Goal: Information Seeking & Learning: Learn about a topic

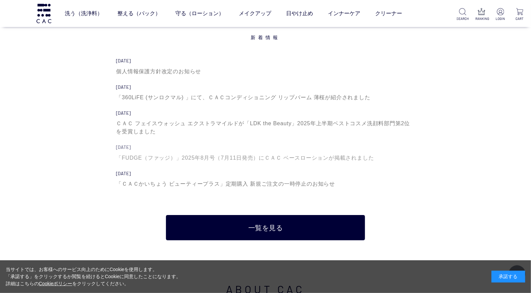
scroll to position [2325, 0]
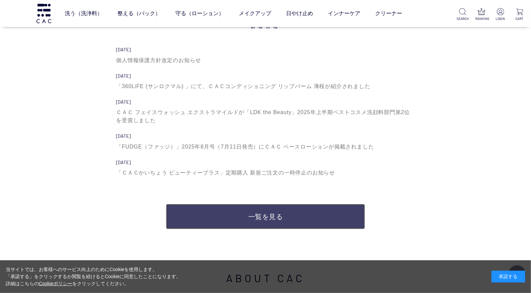
click at [248, 216] on link "一覧を見る" at bounding box center [265, 216] width 199 height 25
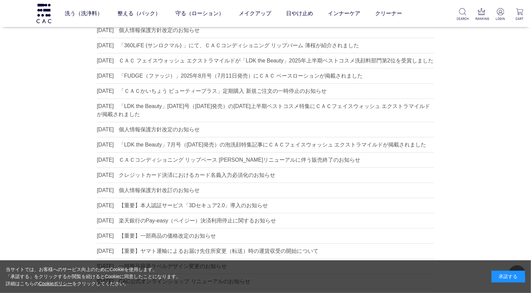
scroll to position [75, 0]
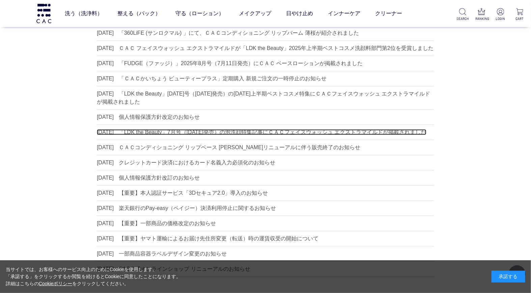
click at [178, 135] on dd "「LDK the Beauty」7月号（5月22日発売）の泡洗顔特集記事にＣＡＣフェイスウォッシュ エクストラマイルドが掲載されました" at bounding box center [273, 132] width 308 height 6
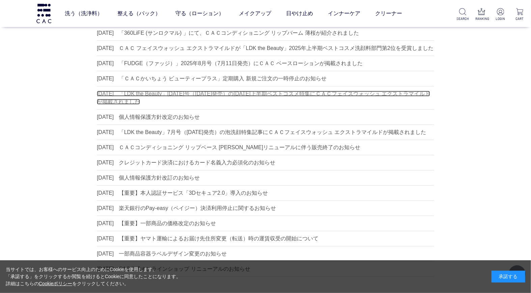
click at [196, 99] on dd "「LDK the Beauty」2025年8月号（6月20日発売）の2025年上半期ベストコスメ特集にＣＡＣフェイスウォッシュ エクストラマイルドが掲載されま…" at bounding box center [263, 98] width 333 height 14
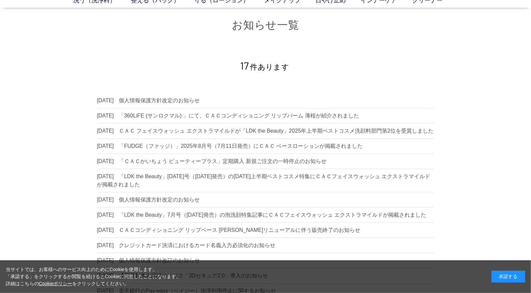
scroll to position [0, 0]
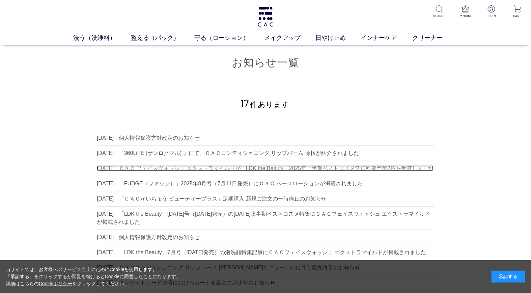
click at [238, 167] on dd "ＣＡＣ フェイスウォッシュ エクストラマイルドが「LDK the Beauty」2025年上半期ベストコスメ洗顔料部門第2位を受賞しました" at bounding box center [276, 168] width 315 height 6
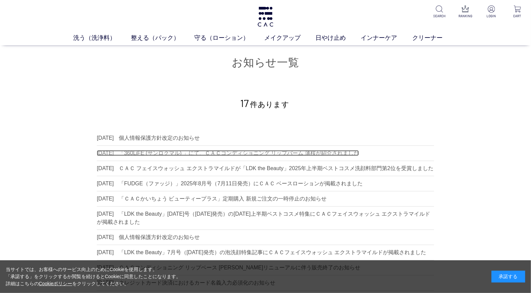
click at [172, 154] on dd "「360LiFE (サンロクマル) 」にて、ＣＡＣコンディショニング リップバーム 薄桜が紹介されました" at bounding box center [239, 153] width 240 height 6
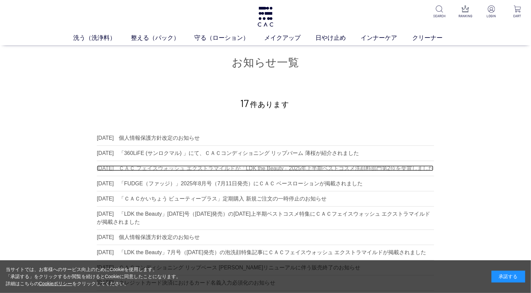
click at [257, 170] on dd "ＣＡＣ フェイスウォッシュ エクストラマイルドが「LDK the Beauty」2025年上半期ベストコスメ洗顔料部門第2位を受賞しました" at bounding box center [276, 168] width 315 height 6
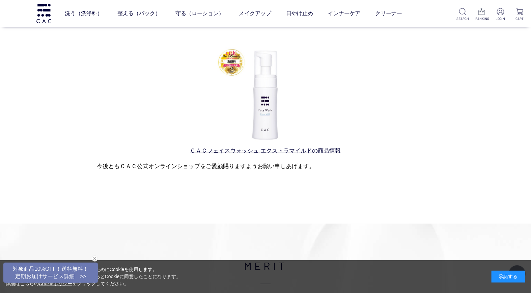
scroll to position [338, 0]
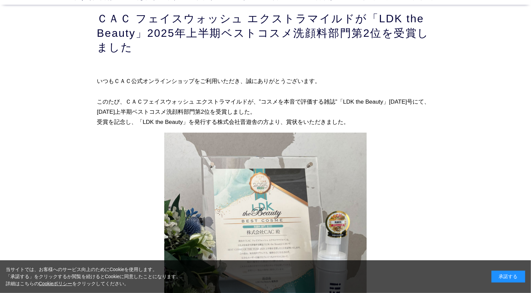
scroll to position [37, 0]
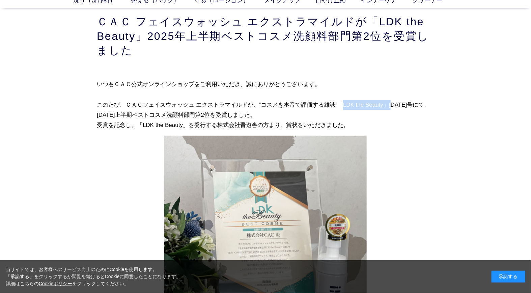
drag, startPoint x: 311, startPoint y: 105, endPoint x: 359, endPoint y: 103, distance: 48.7
click at [359, 103] on p "いつもＣＡＣ公式オンラインショップをご利用いただき、誠にありがとうございます。 このたび、ＣＡＣフェイスウォッシュ エクストラマイルドが、”コスメを本音で評価…" at bounding box center [266, 105] width 338 height 52
copy p "「LDK the Beauty」"
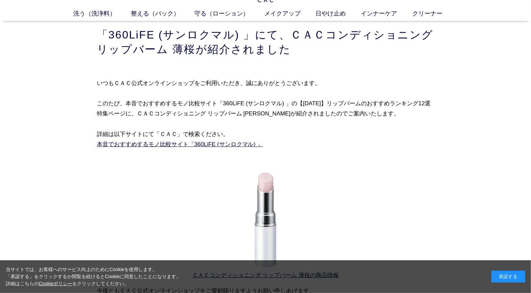
scroll to position [37, 0]
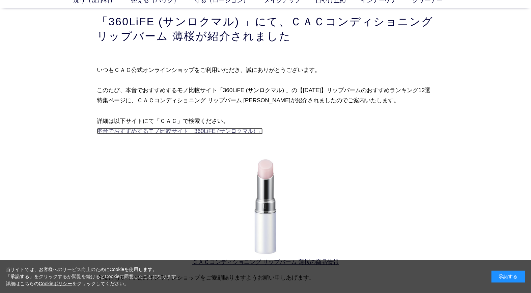
click at [130, 132] on link "本音でおすすめするモノ比較サイト「360LiFE (サンロクマル) 」" at bounding box center [180, 131] width 166 height 6
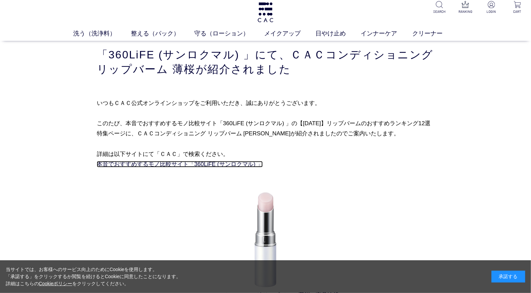
scroll to position [0, 0]
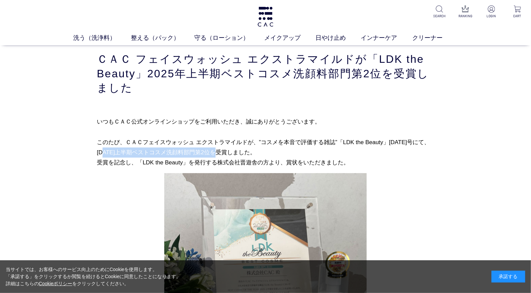
drag, startPoint x: 406, startPoint y: 140, endPoint x: 182, endPoint y: 152, distance: 224.4
click at [182, 152] on p "いつもＣＡＣ公式オンラインショップをご利用いただき、誠にありがとうございます。 このたび、ＣＡＣフェイスウォッシュ エクストラマイルドが、”コスメを本音で評価…" at bounding box center [266, 142] width 338 height 52
copy p "[DATE]上半期ベストコスメ洗顔料部門第2位"
